Goal: Task Accomplishment & Management: Use online tool/utility

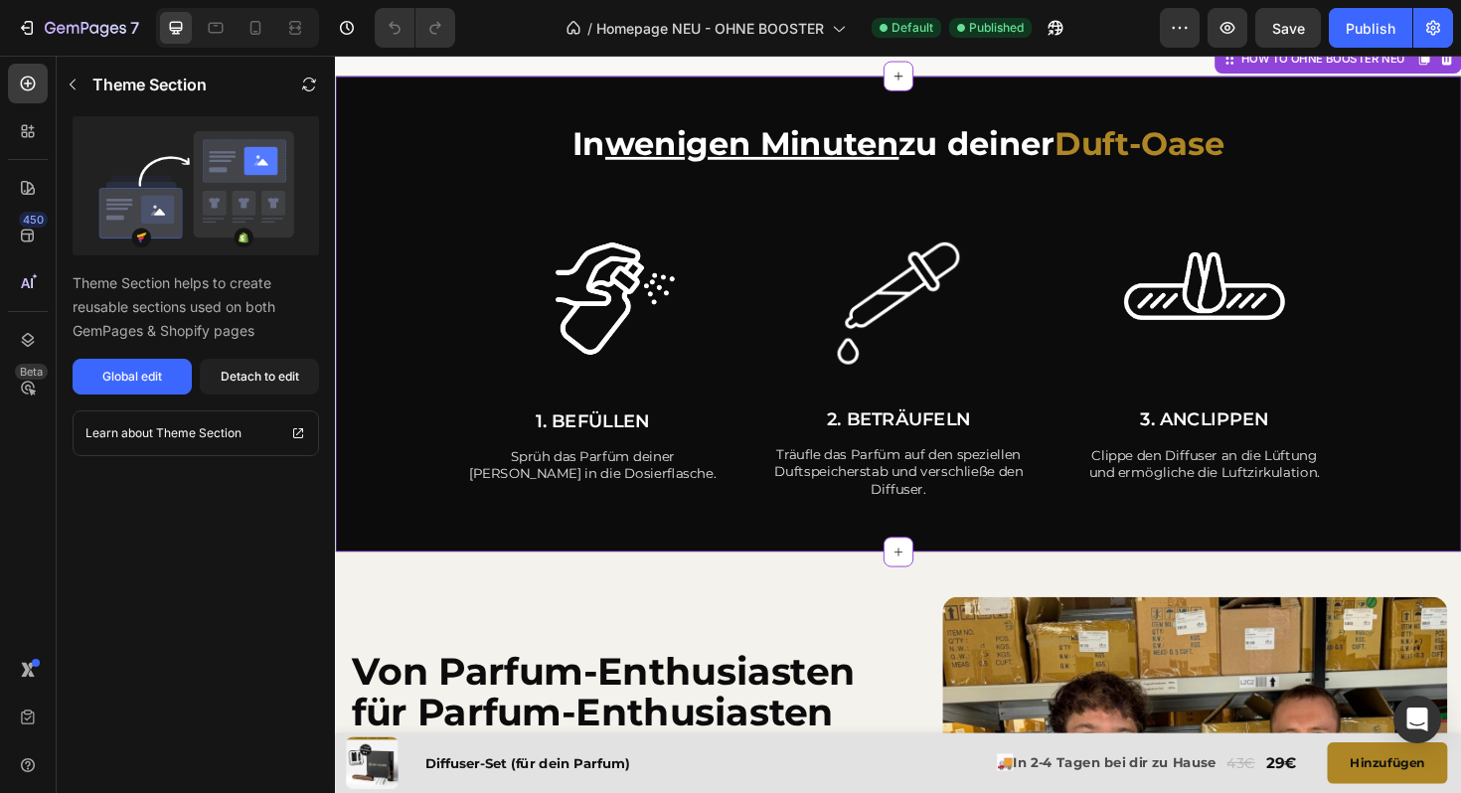
scroll to position [4380, 0]
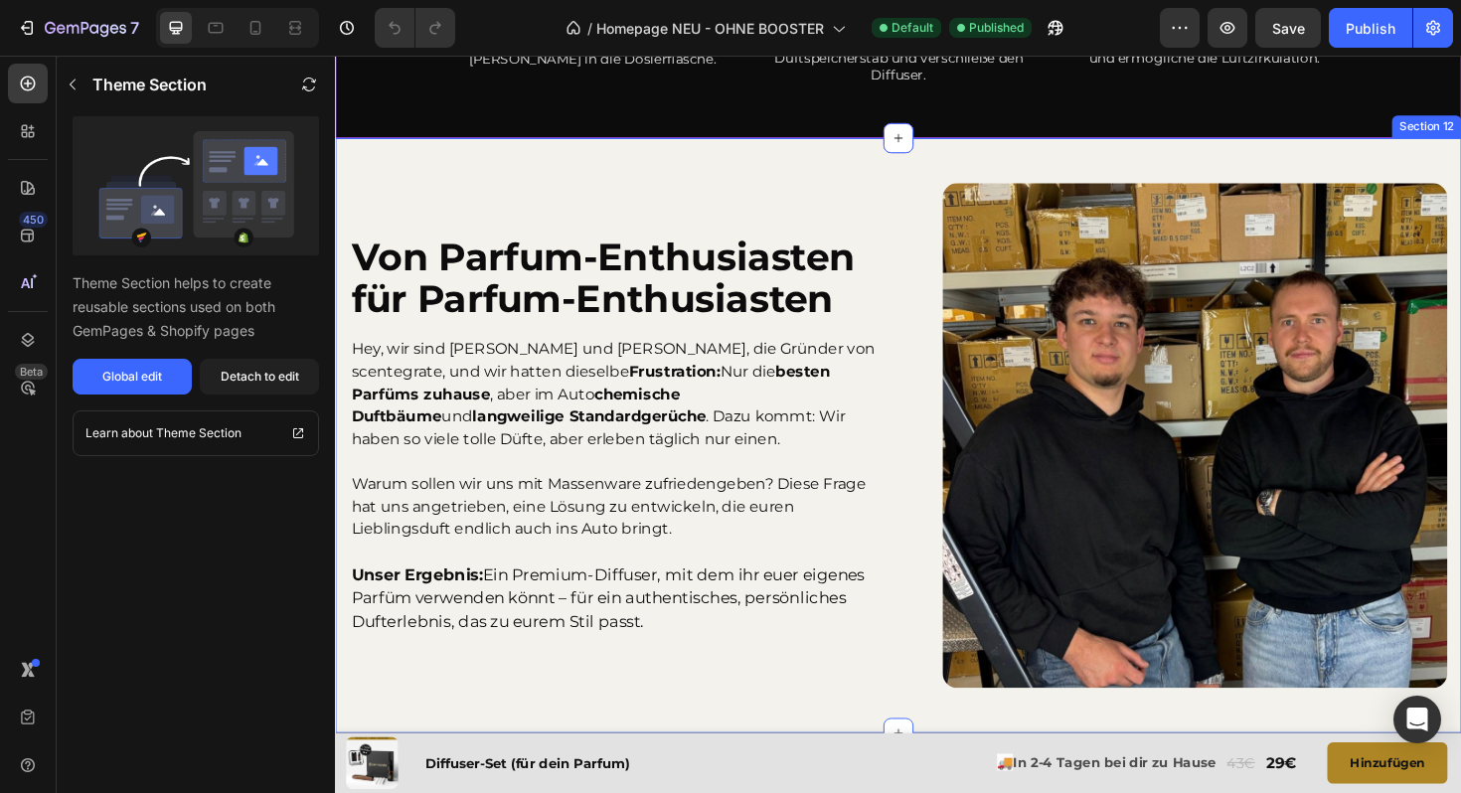
click at [532, 170] on div "Von Parfum-Enthusiasten für Parfum-Enthusiasten Heading Hey, wir sind Moritz un…" at bounding box center [931, 458] width 1192 height 630
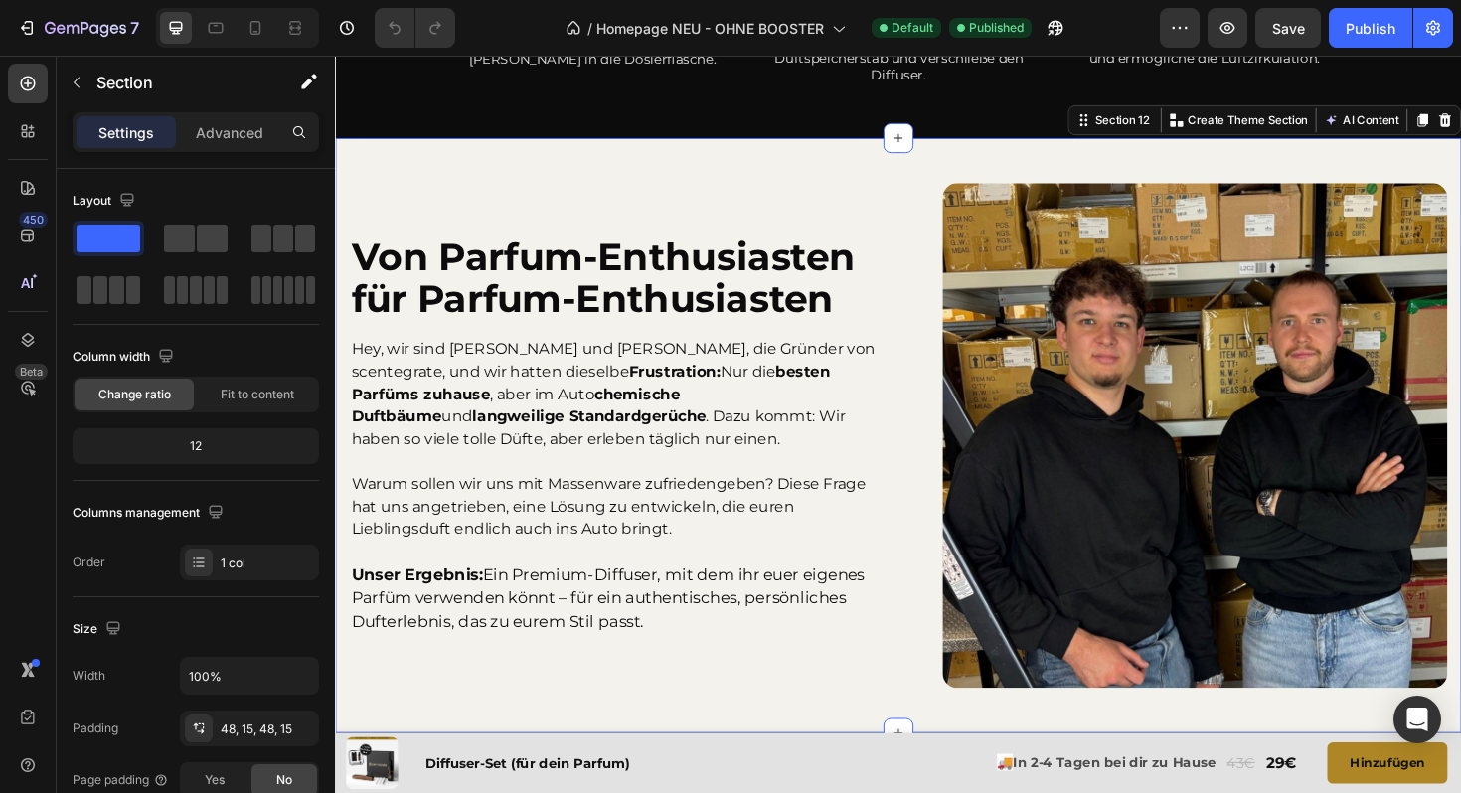
click at [726, 166] on div "Von Parfum-Enthusiasten für Parfum-Enthusiasten Heading Hey, wir sind Moritz un…" at bounding box center [931, 458] width 1192 height 630
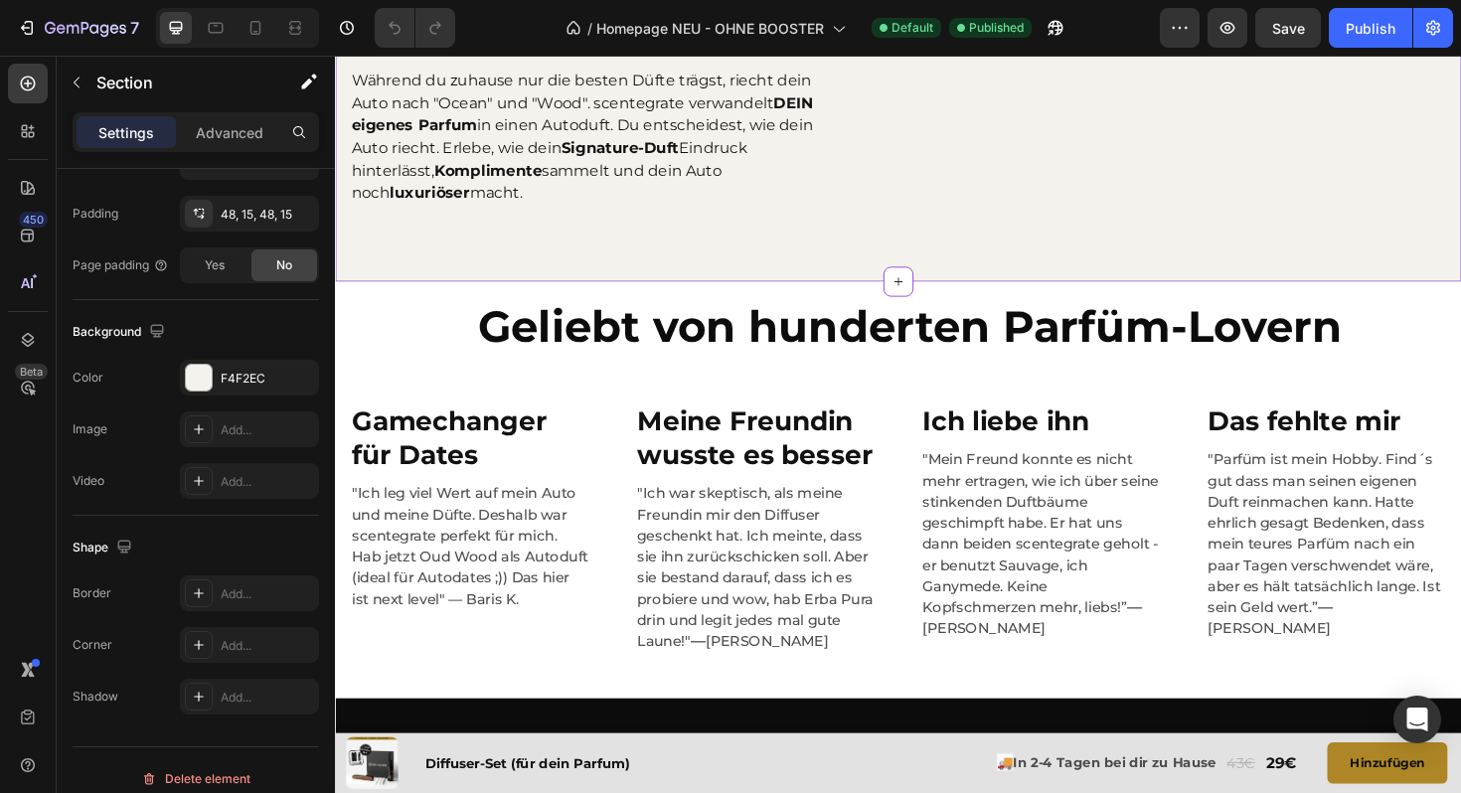
scroll to position [144, 0]
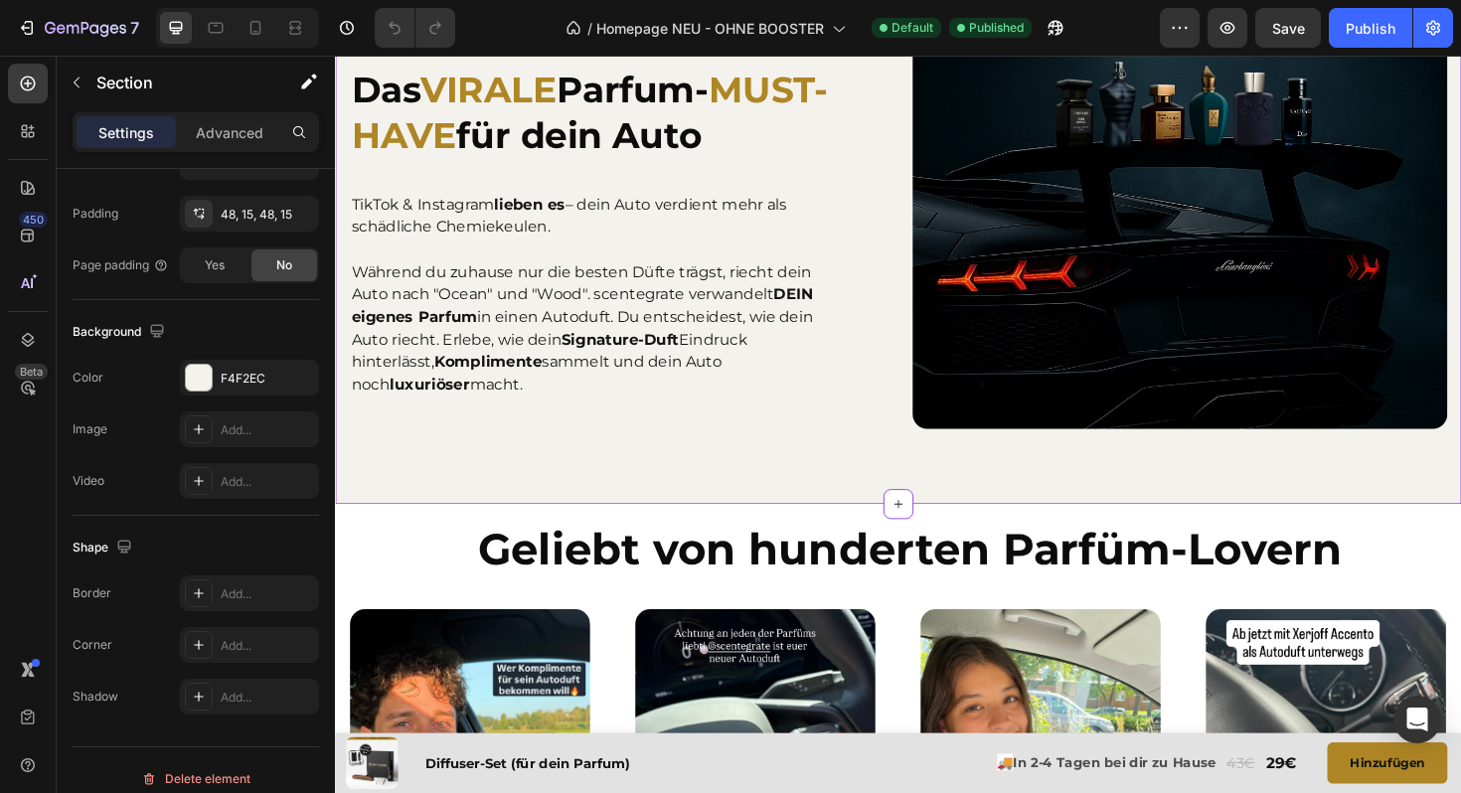
click at [524, 482] on div "Das VIRALE Parfum- MUST-HAVE für dein Auto Heading TikTok & Instagram lieben es…" at bounding box center [931, 241] width 1192 height 578
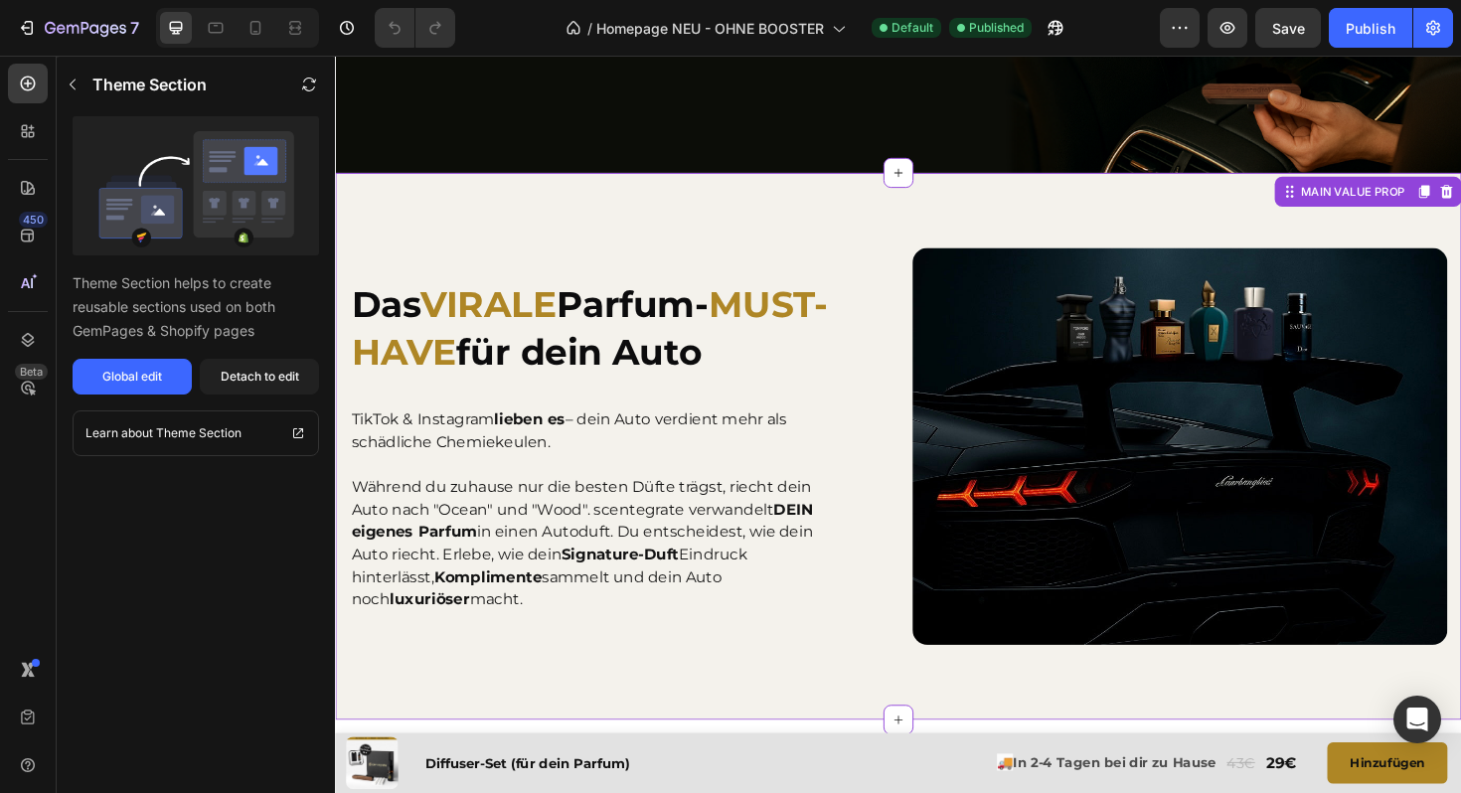
scroll to position [541, 0]
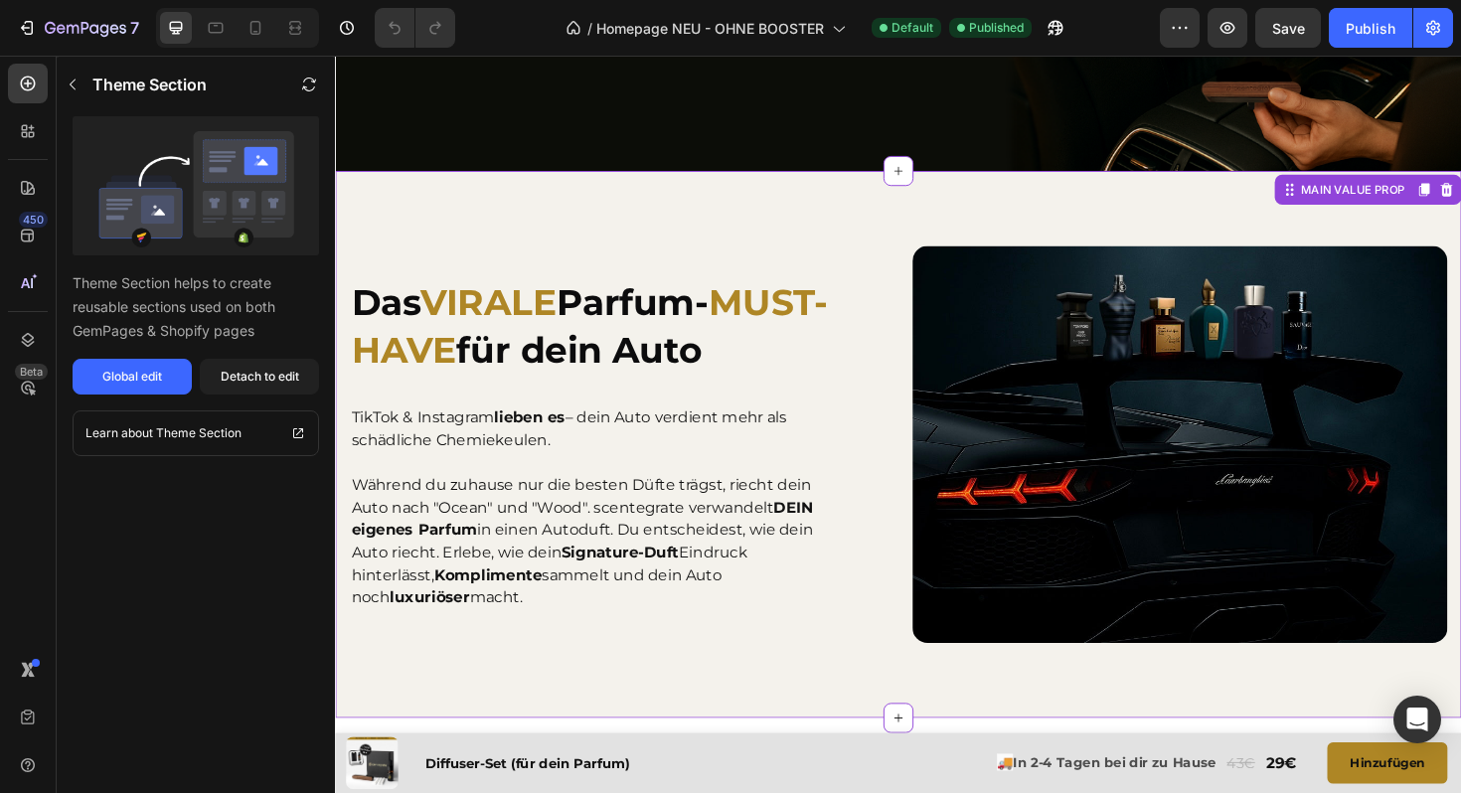
click at [485, 206] on div "Das VIRALE Parfum- MUST-HAVE für dein Auto Heading TikTok & Instagram lieben es…" at bounding box center [931, 467] width 1192 height 578
click at [146, 374] on div "Global edit" at bounding box center [132, 377] width 60 height 18
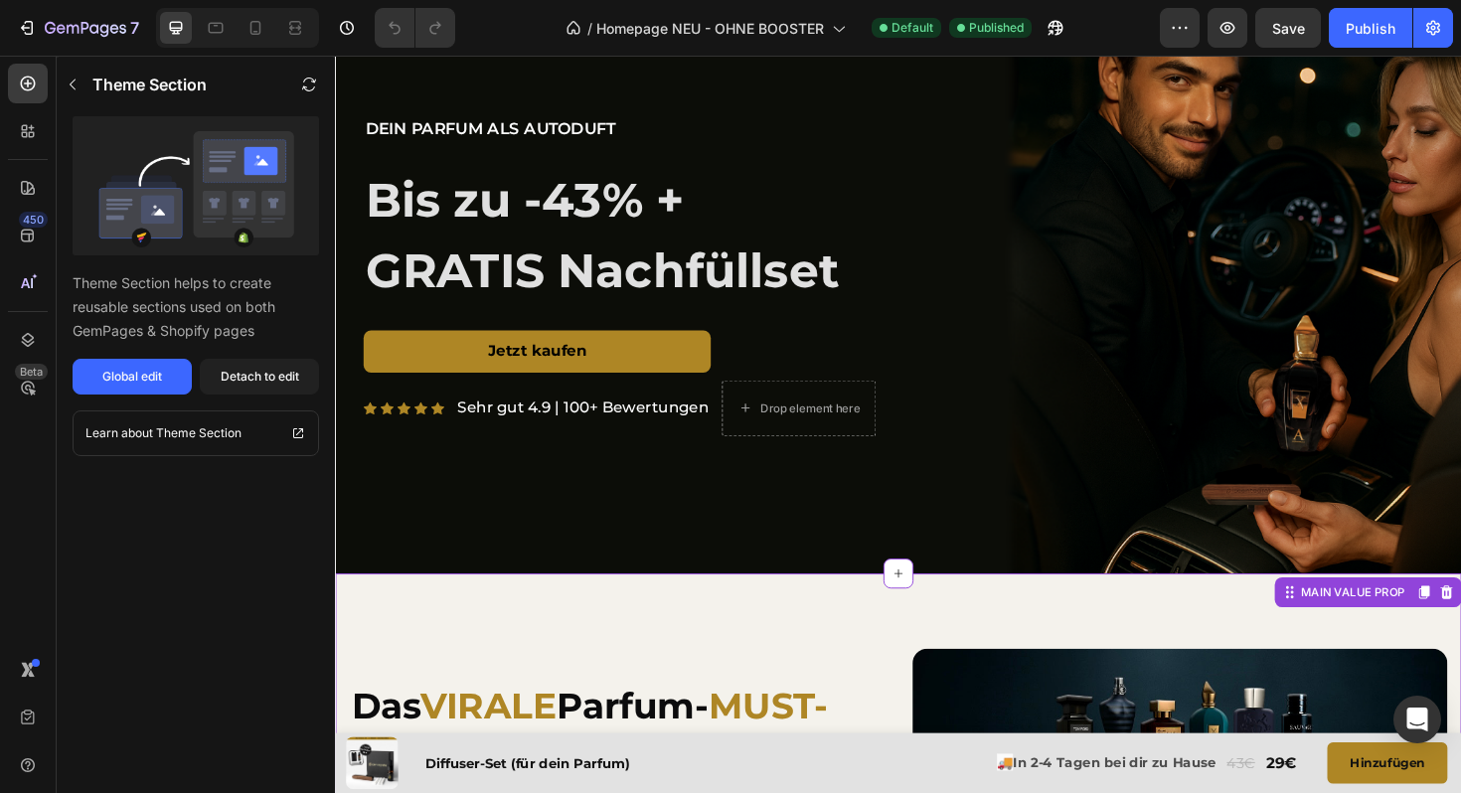
scroll to position [0, 0]
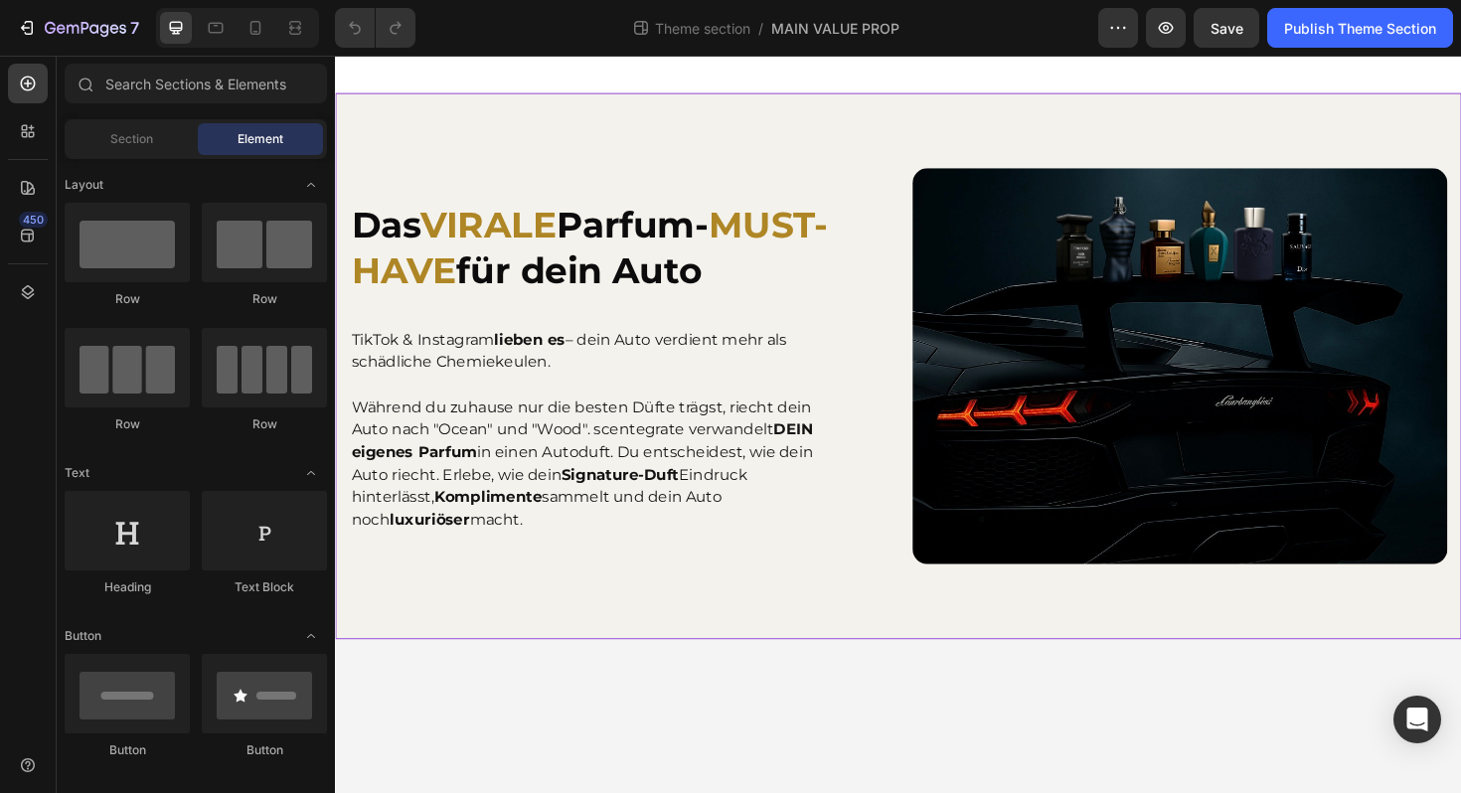
click at [459, 130] on div "Das VIRALE Parfum- MUST-HAVE für dein Auto Heading TikTok & Instagram lieben es…" at bounding box center [931, 384] width 1192 height 578
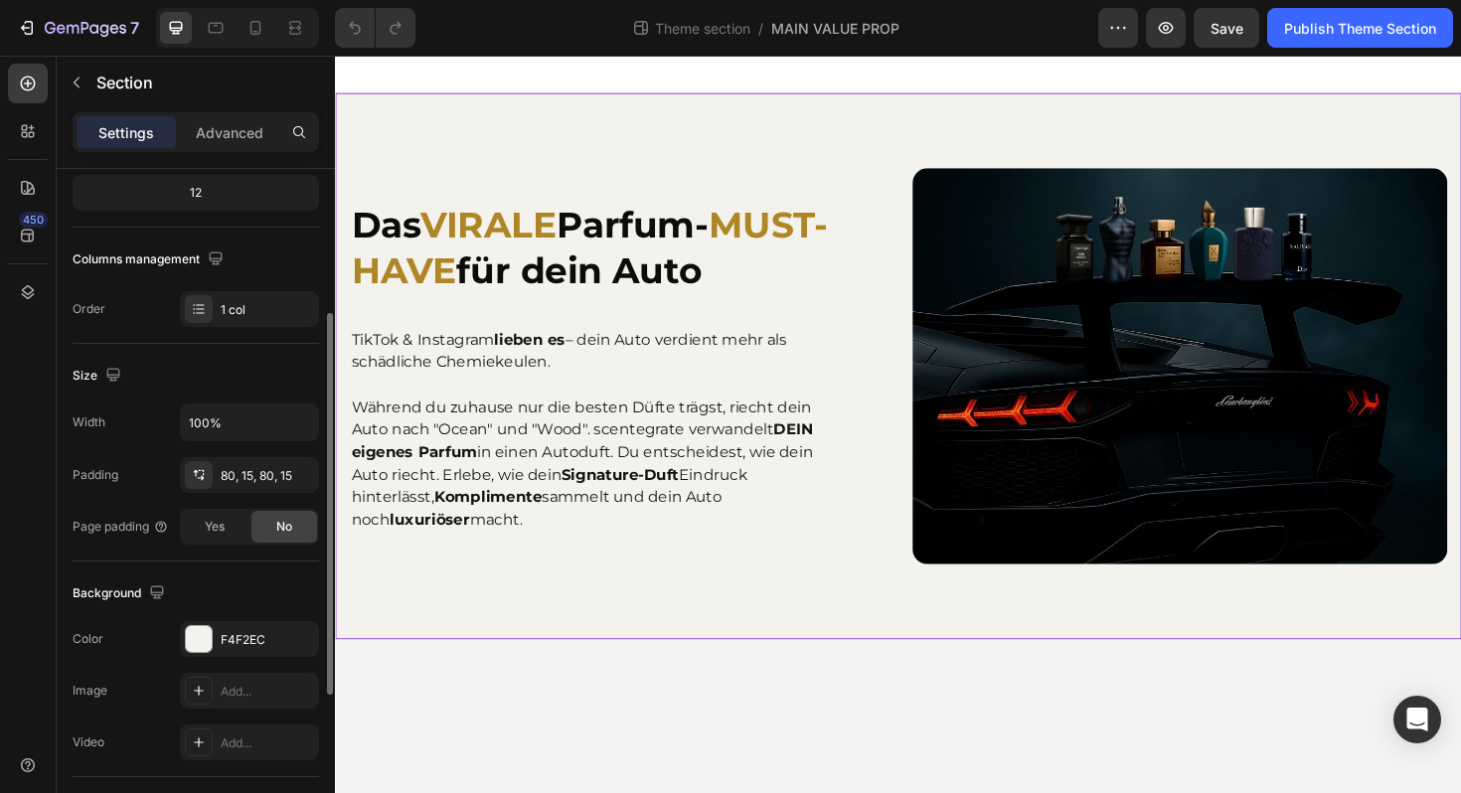
scroll to position [322, 0]
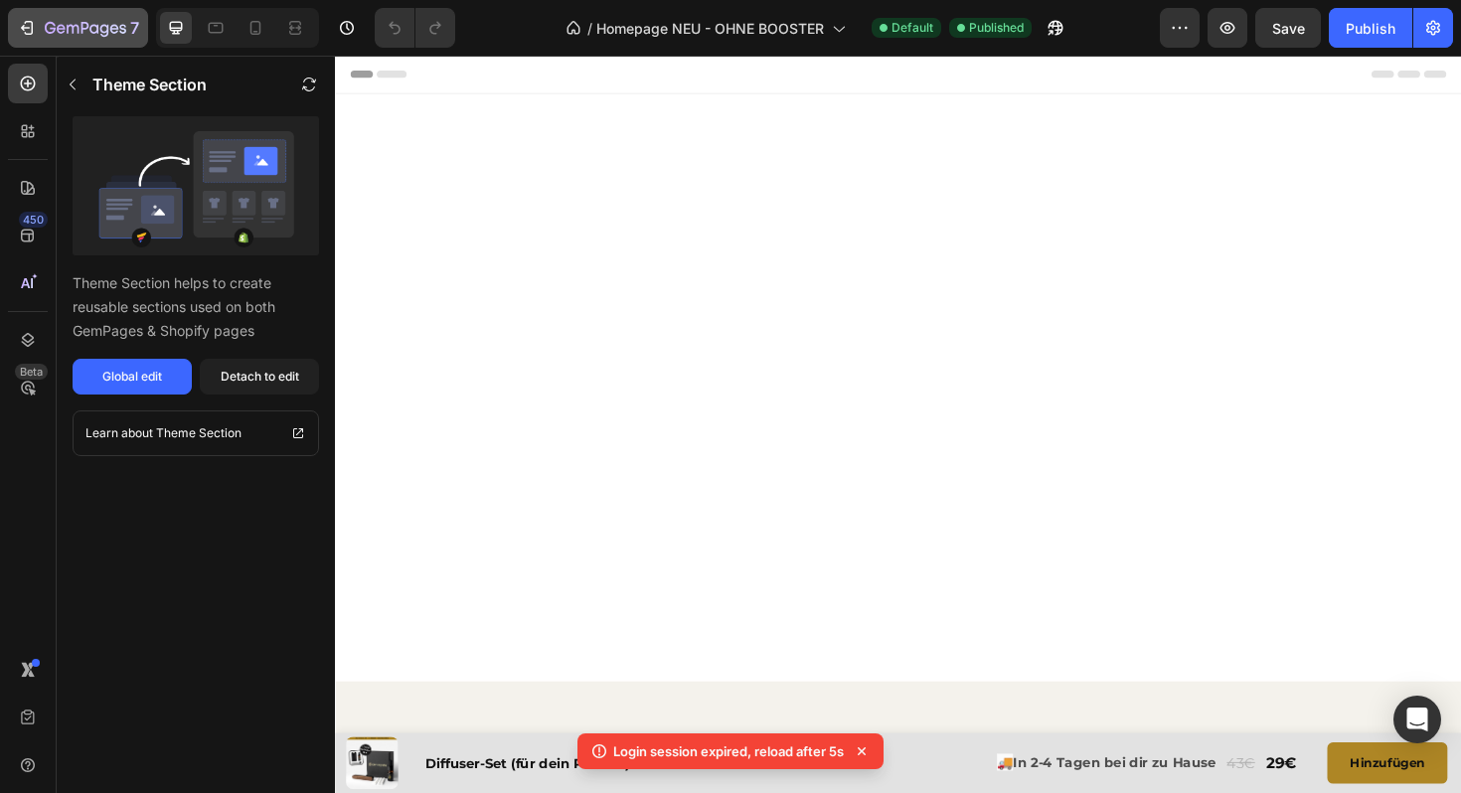
scroll to position [3139, 0]
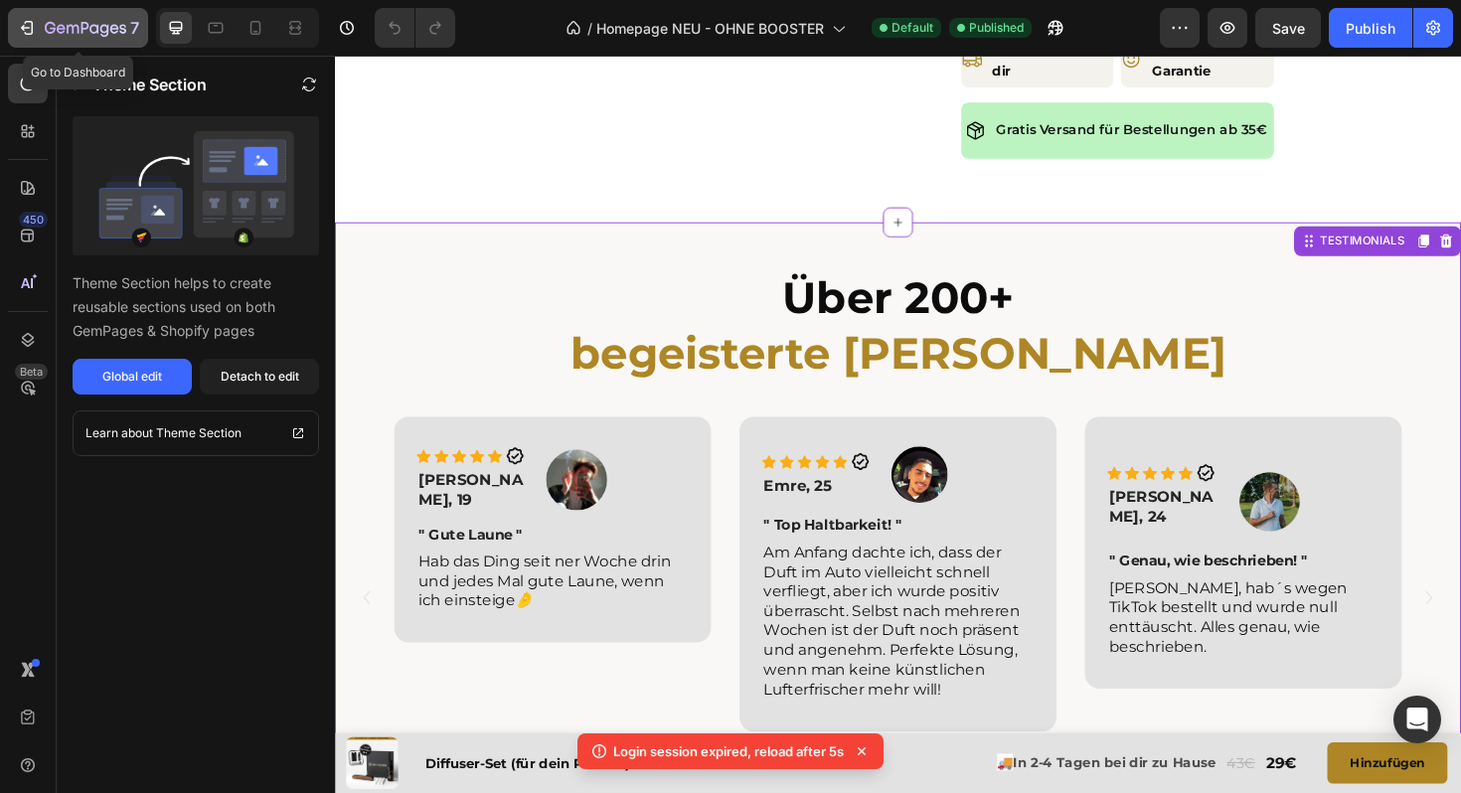
click at [36, 29] on icon "button" at bounding box center [27, 28] width 20 height 20
